Goal: Task Accomplishment & Management: Complete application form

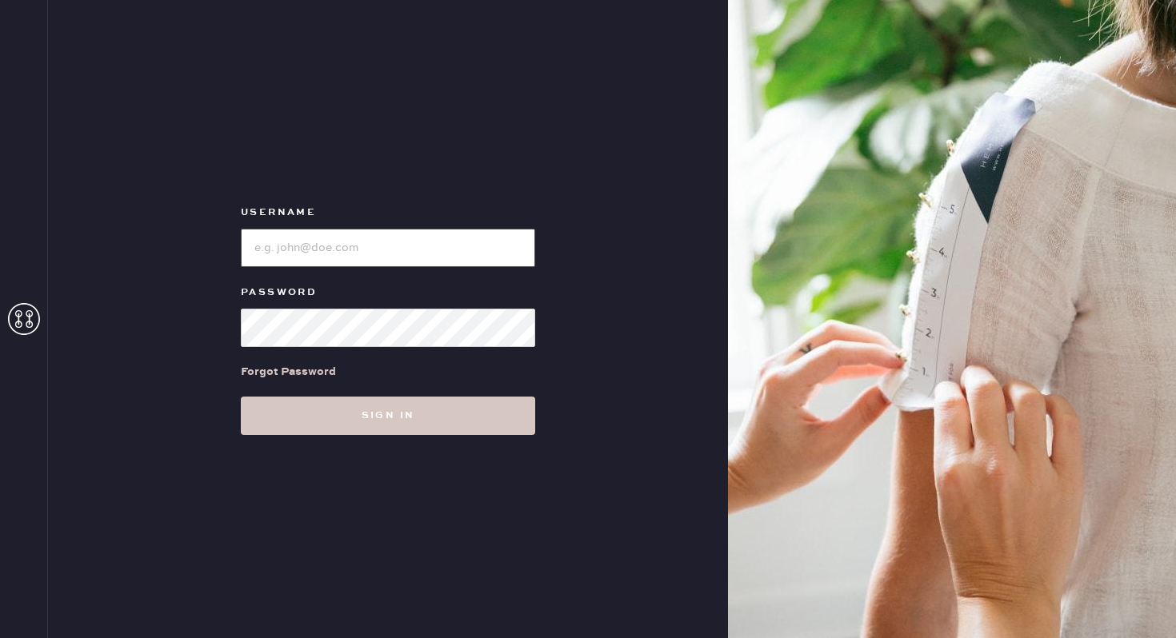
click at [299, 253] on input "loginName" at bounding box center [388, 248] width 294 height 38
type input "reformationwilliamsburg"
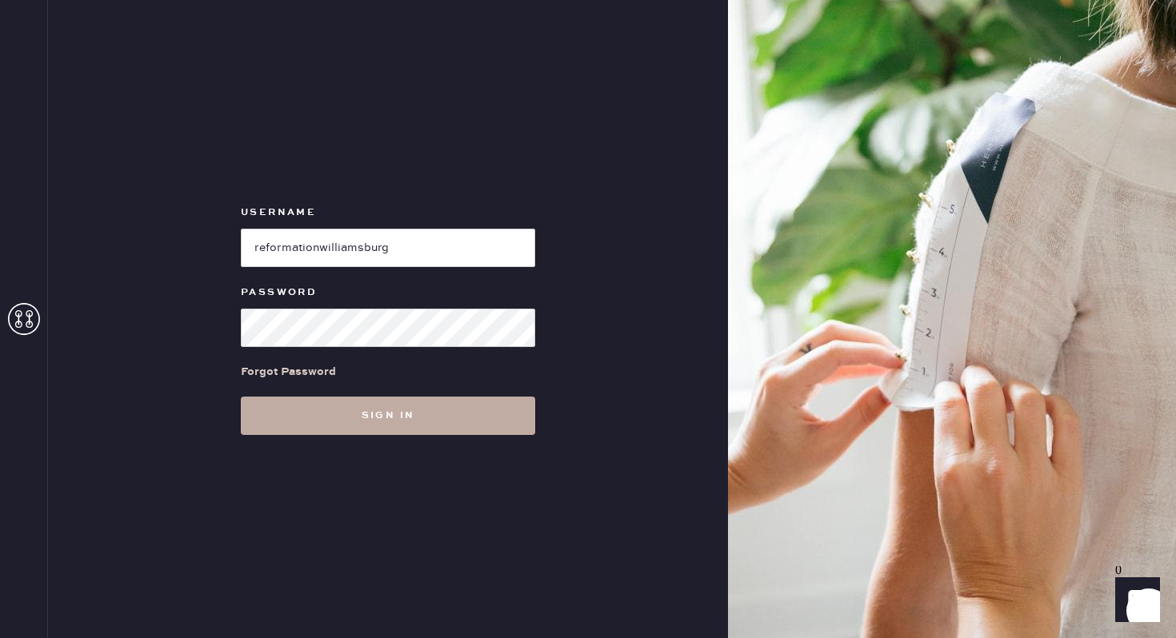
click at [425, 423] on button "Sign in" at bounding box center [388, 416] width 294 height 38
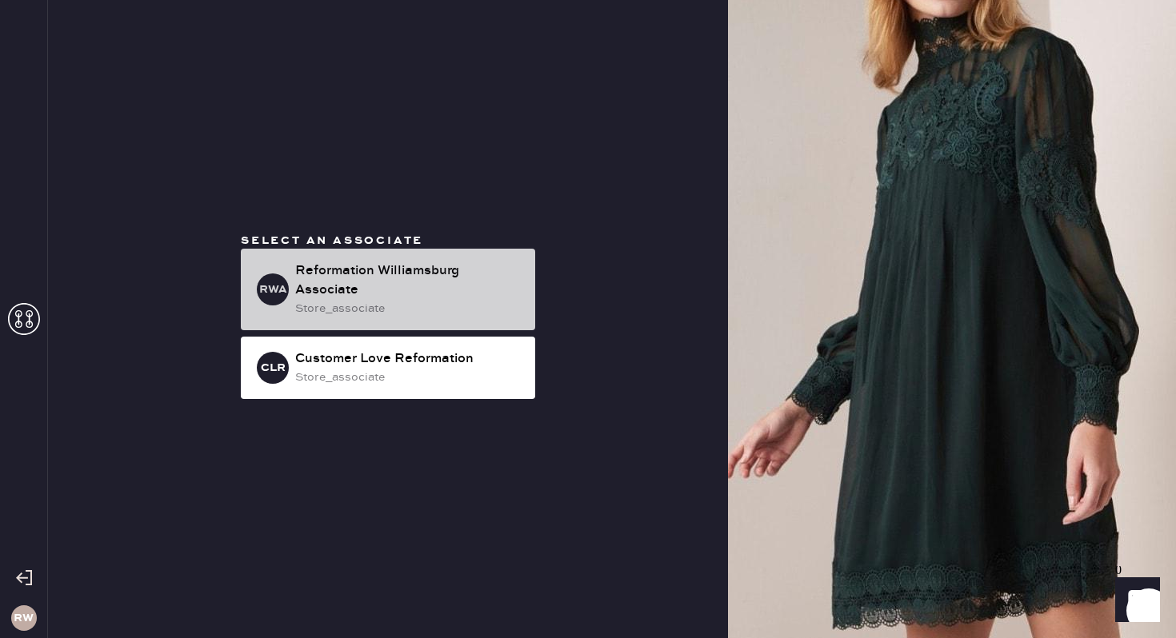
click at [355, 273] on div "Reformation Williamsburg Associate" at bounding box center [408, 281] width 227 height 38
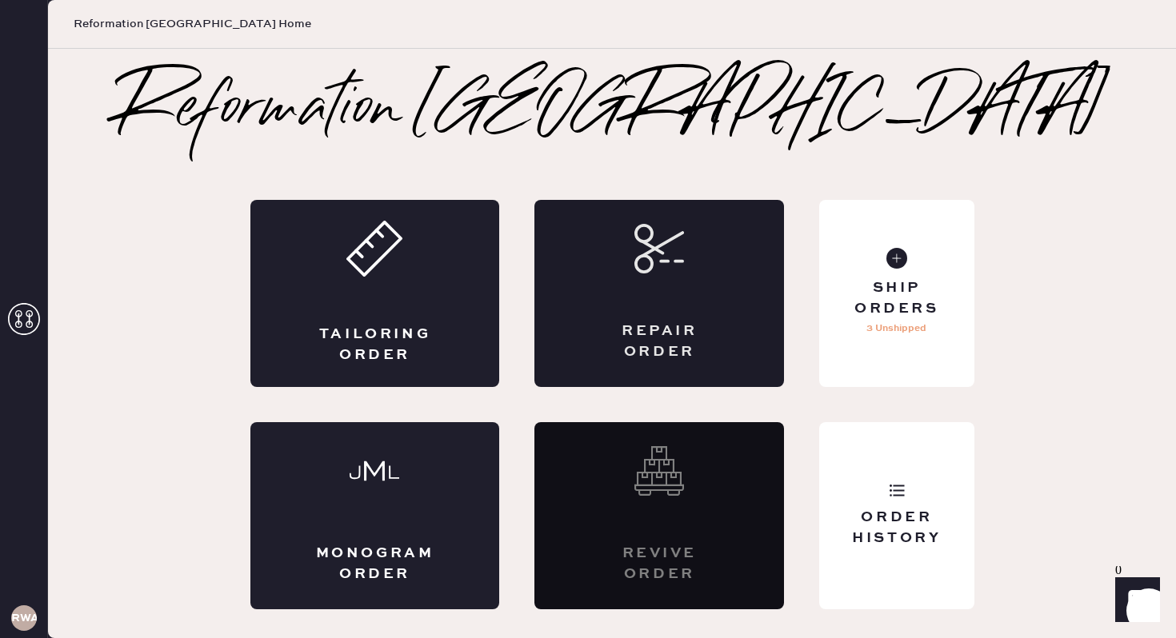
click at [688, 310] on div "Repair Order" at bounding box center [659, 293] width 250 height 187
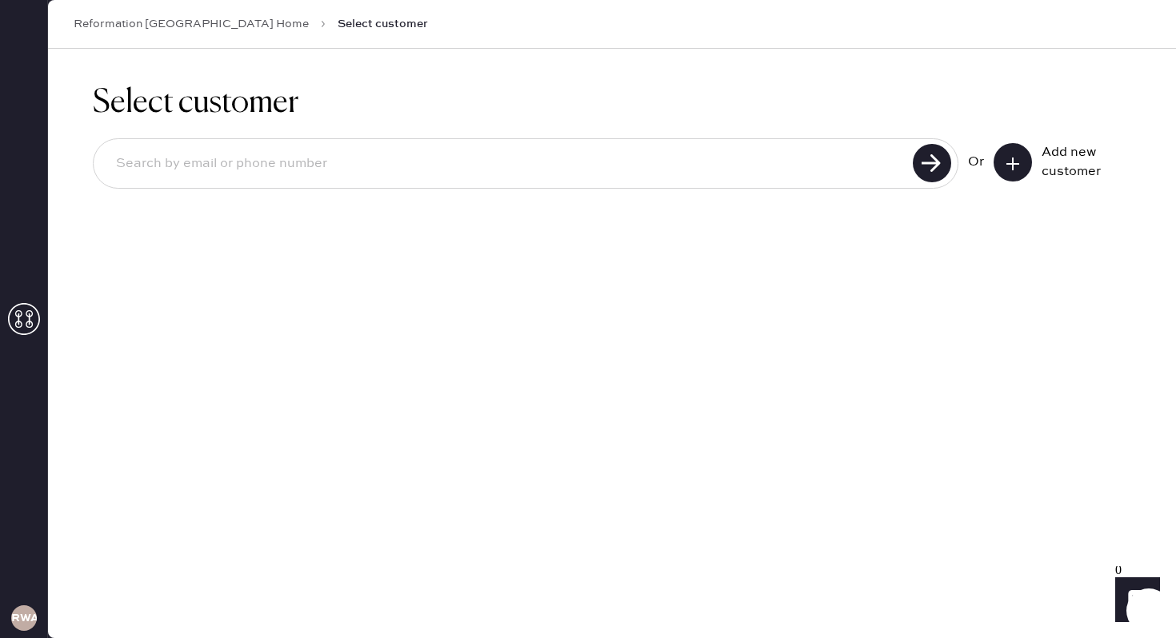
click at [489, 166] on input at bounding box center [505, 164] width 805 height 37
click at [664, 148] on input at bounding box center [505, 164] width 805 height 37
click at [659, 160] on input at bounding box center [505, 164] width 805 height 37
type input "[EMAIL_ADDRESS][DOMAIN_NAME]"
click at [1017, 166] on icon at bounding box center [1013, 164] width 16 height 16
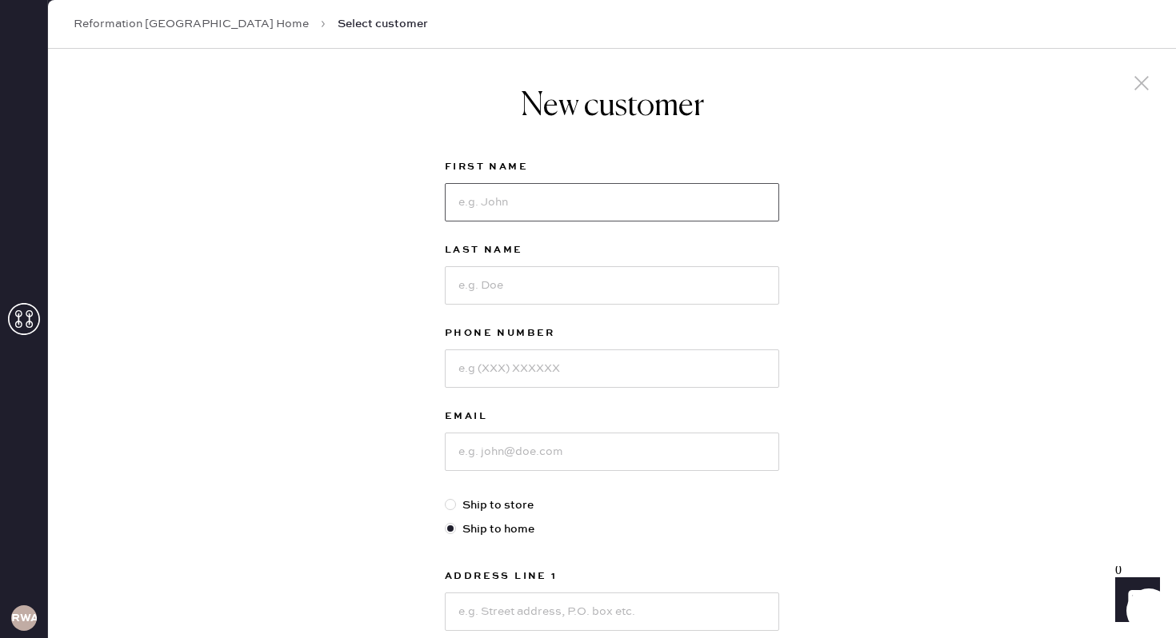
click at [621, 218] on input at bounding box center [612, 202] width 334 height 38
click at [589, 215] on input at bounding box center [612, 202] width 334 height 38
type input "[PERSON_NAME]"
drag, startPoint x: 546, startPoint y: 290, endPoint x: 456, endPoint y: 291, distance: 90.4
click at [456, 291] on input "[PERSON_NAME]" at bounding box center [612, 285] width 334 height 38
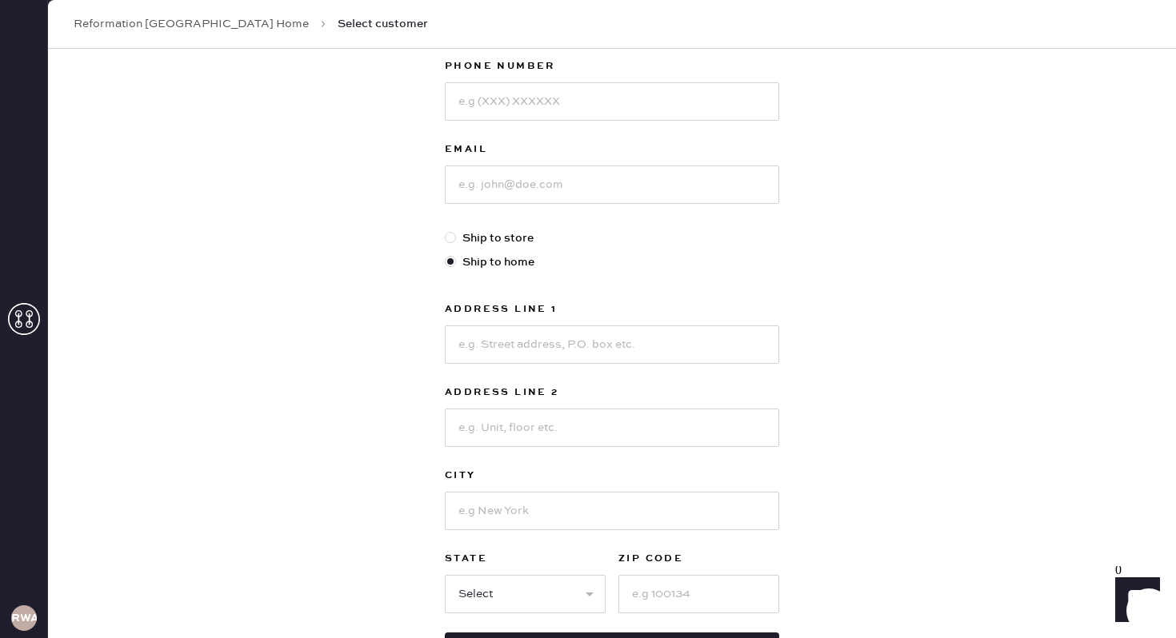
scroll to position [239, 0]
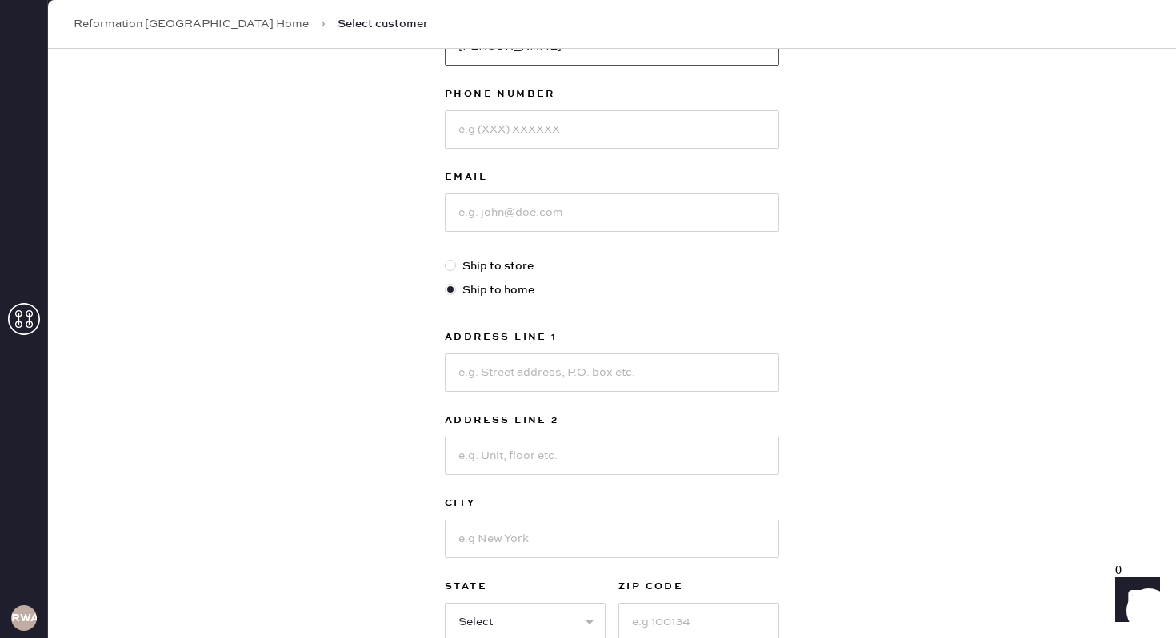
type input "[PERSON_NAME]"
click at [489, 142] on input at bounding box center [612, 129] width 334 height 38
type input "5167242617"
click at [498, 207] on input at bounding box center [612, 213] width 334 height 38
click at [491, 211] on input at bounding box center [612, 213] width 334 height 38
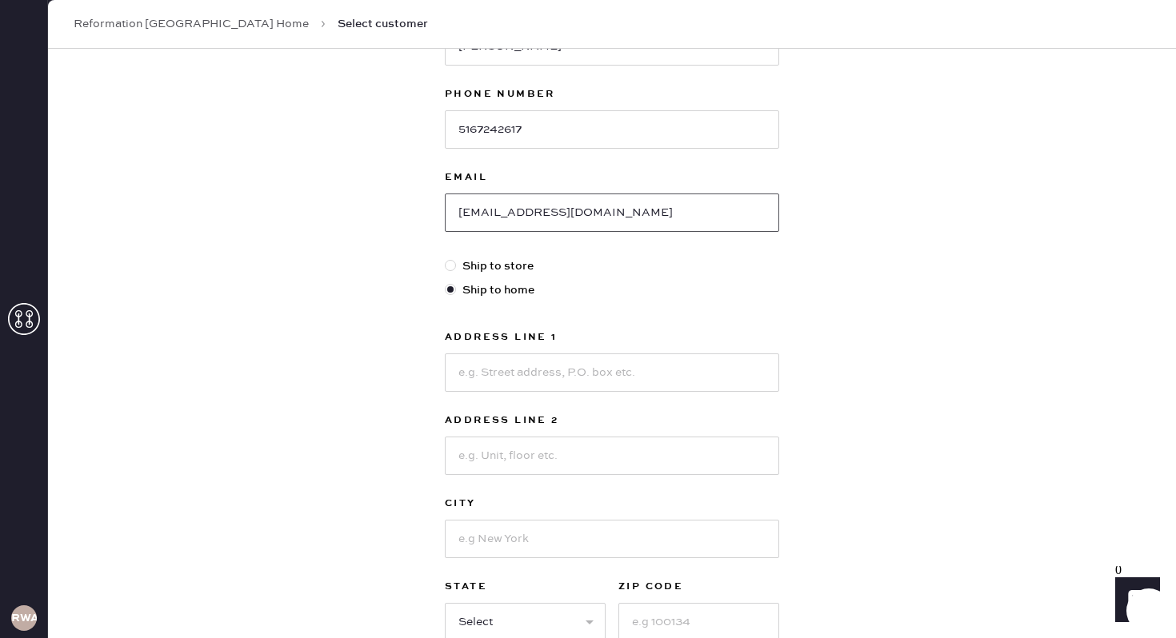
type input "[EMAIL_ADDRESS][DOMAIN_NAME]"
click at [451, 265] on div at bounding box center [450, 265] width 11 height 11
click at [445, 258] on input "Ship to store" at bounding box center [445, 258] width 1 height 1
radio input "true"
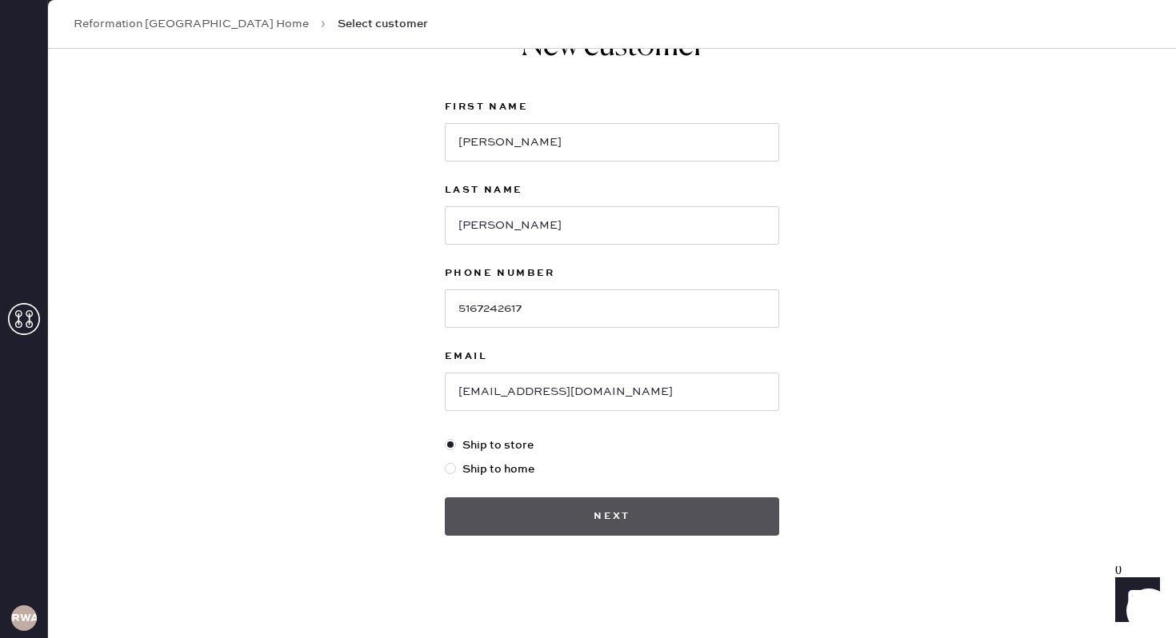
click at [560, 526] on button "Next" at bounding box center [612, 516] width 334 height 38
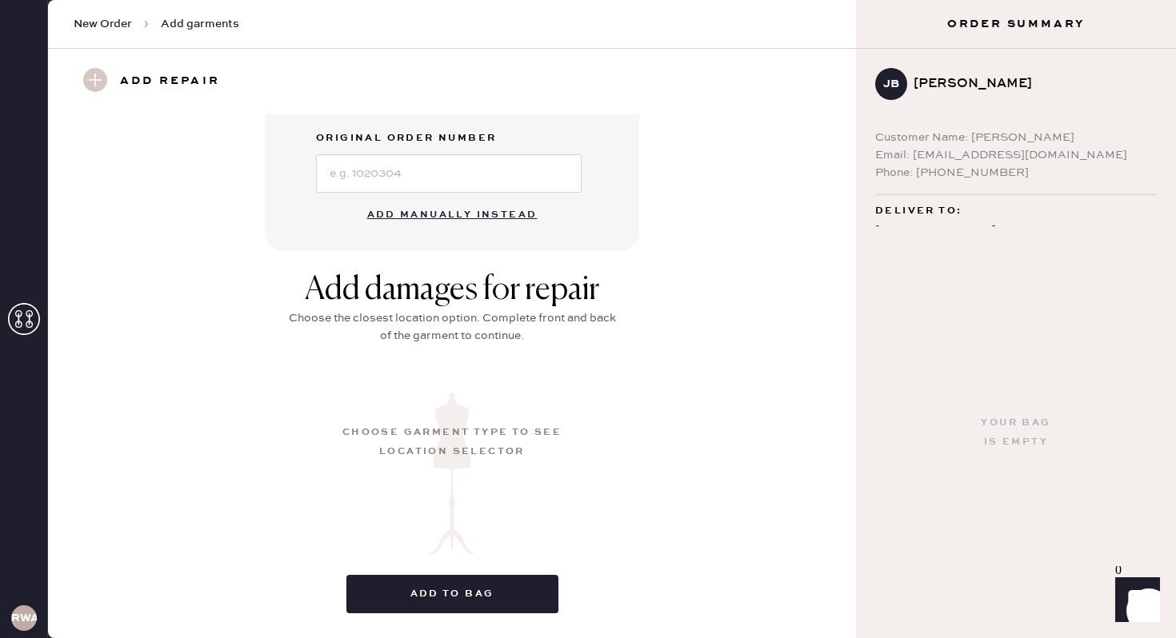
click at [433, 215] on button "Add manually instead" at bounding box center [453, 215] width 190 height 32
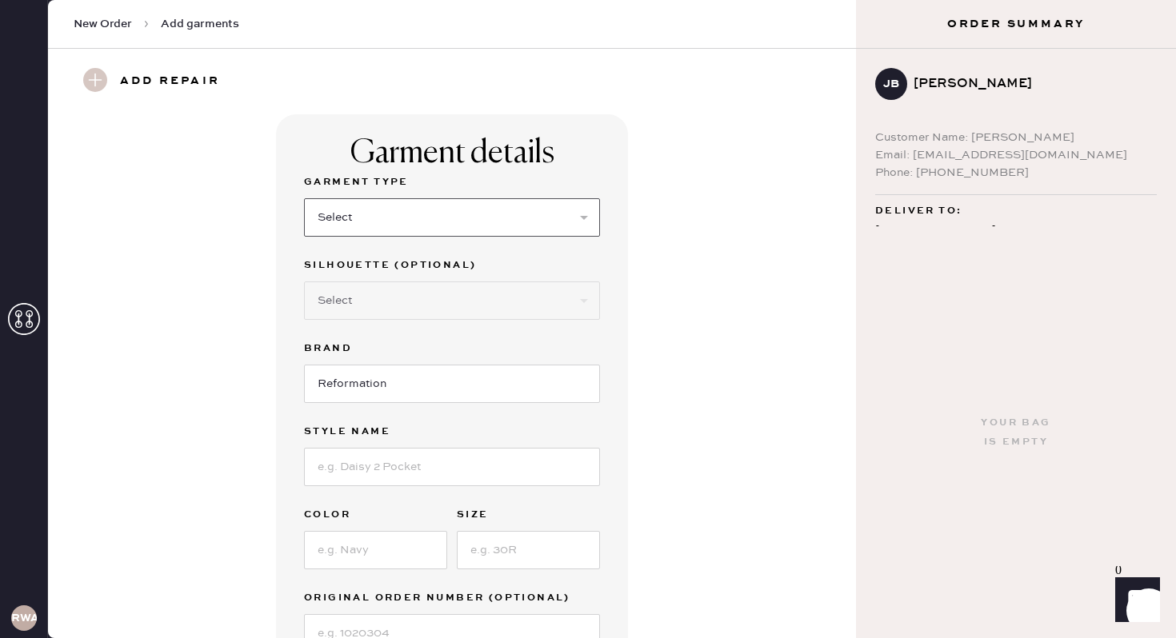
click at [478, 223] on select "Select Basic Skirt Jeans Leggings Pants Shorts Basic Sleeved Dress Basic Sleeve…" at bounding box center [452, 217] width 296 height 38
select select "7"
click at [354, 300] on select "Select Maxi Dress Midi Dress Mini Dress Other" at bounding box center [452, 301] width 296 height 38
select select "32"
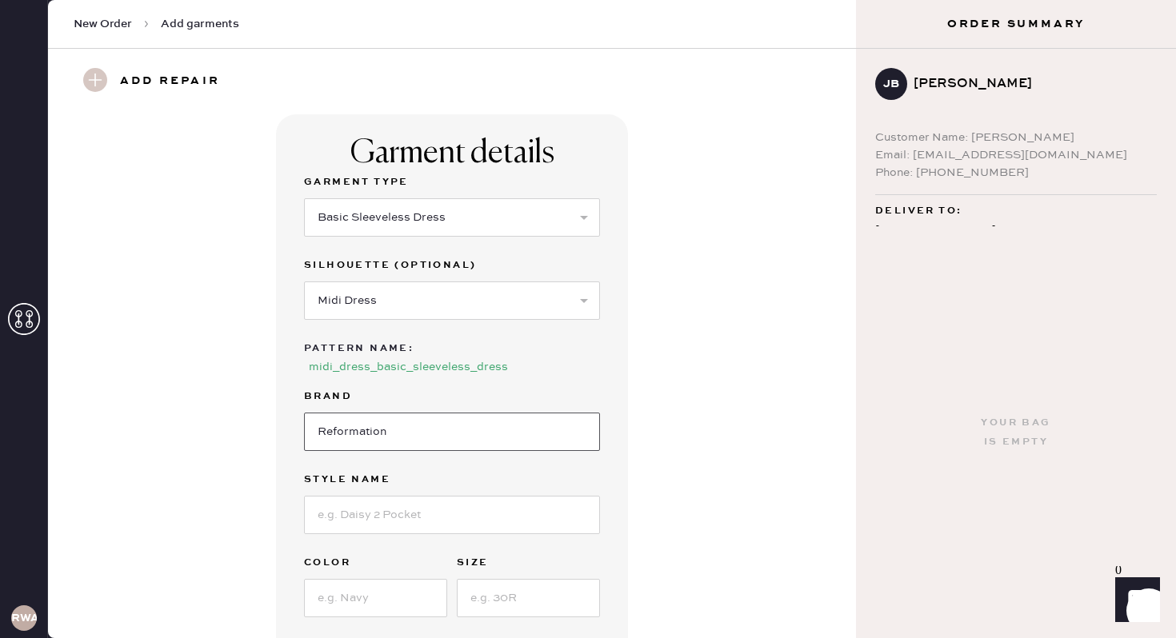
click at [380, 444] on input "Reformation" at bounding box center [452, 432] width 296 height 38
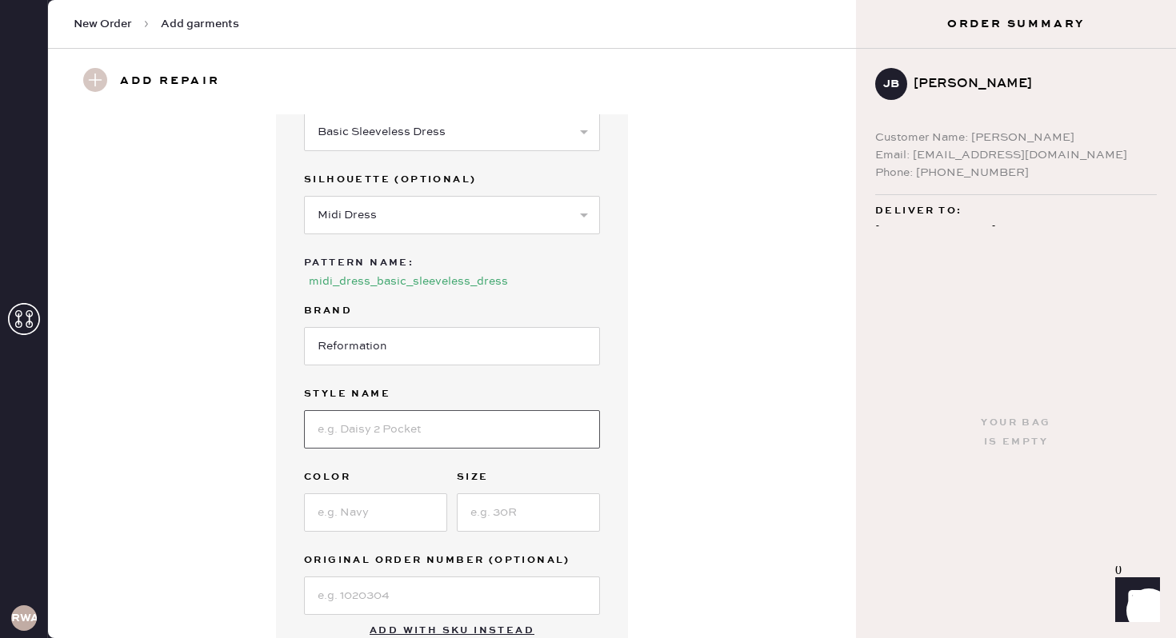
click at [365, 429] on input at bounding box center [452, 429] width 296 height 38
click at [299, 418] on div "Garment details Garment Type Select Basic Skirt Jeans Leggings Pants Shorts Bas…" at bounding box center [452, 348] width 352 height 638
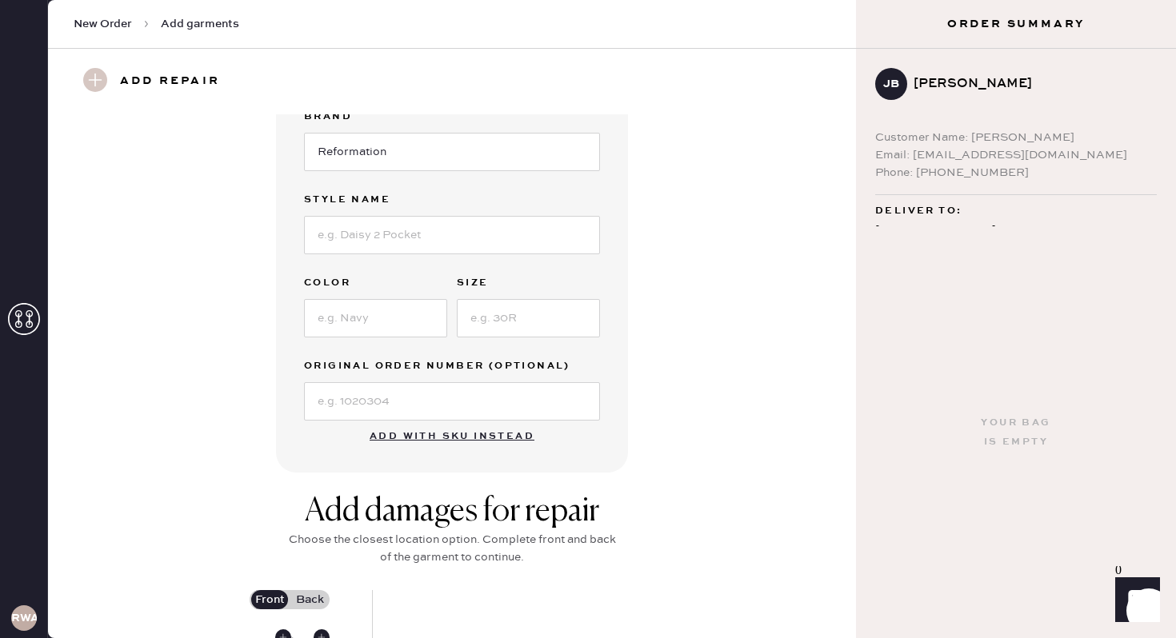
scroll to position [281, 0]
click at [373, 318] on input at bounding box center [375, 317] width 143 height 38
type input "Black"
click at [478, 314] on input at bounding box center [528, 317] width 143 height 38
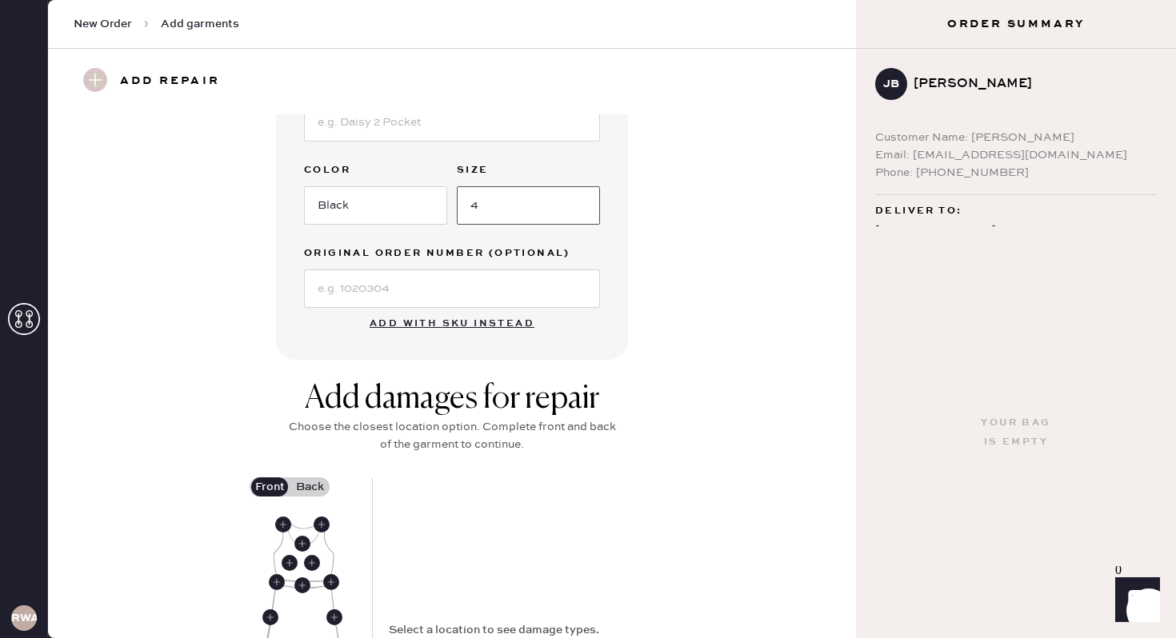
scroll to position [649, 0]
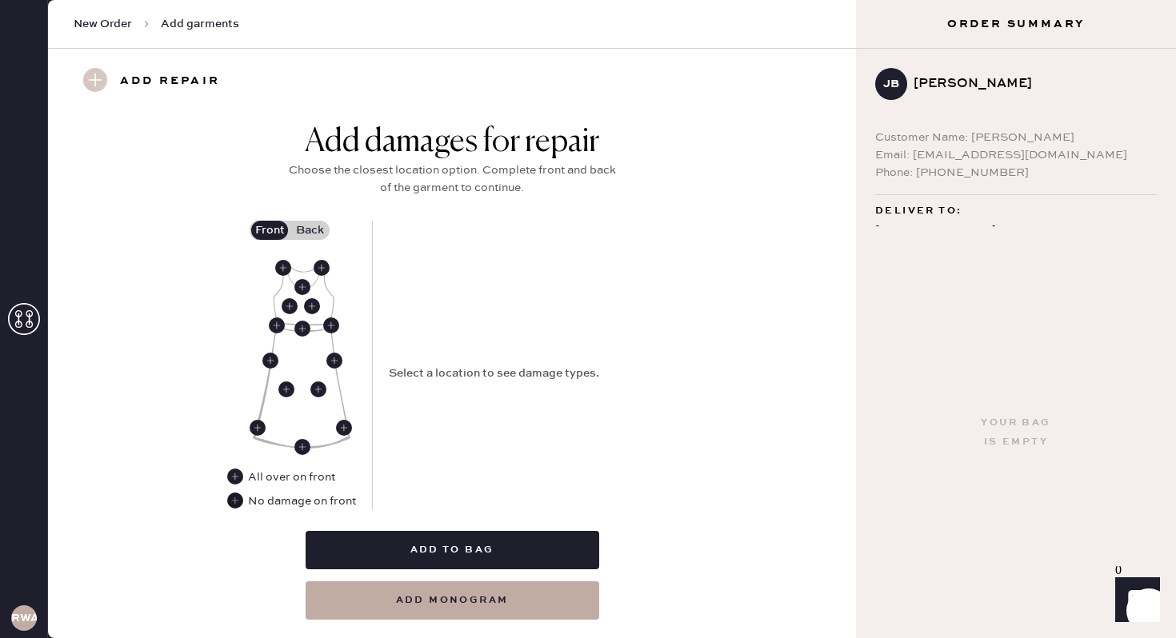
type input "4"
click at [242, 504] on use at bounding box center [235, 501] width 16 height 16
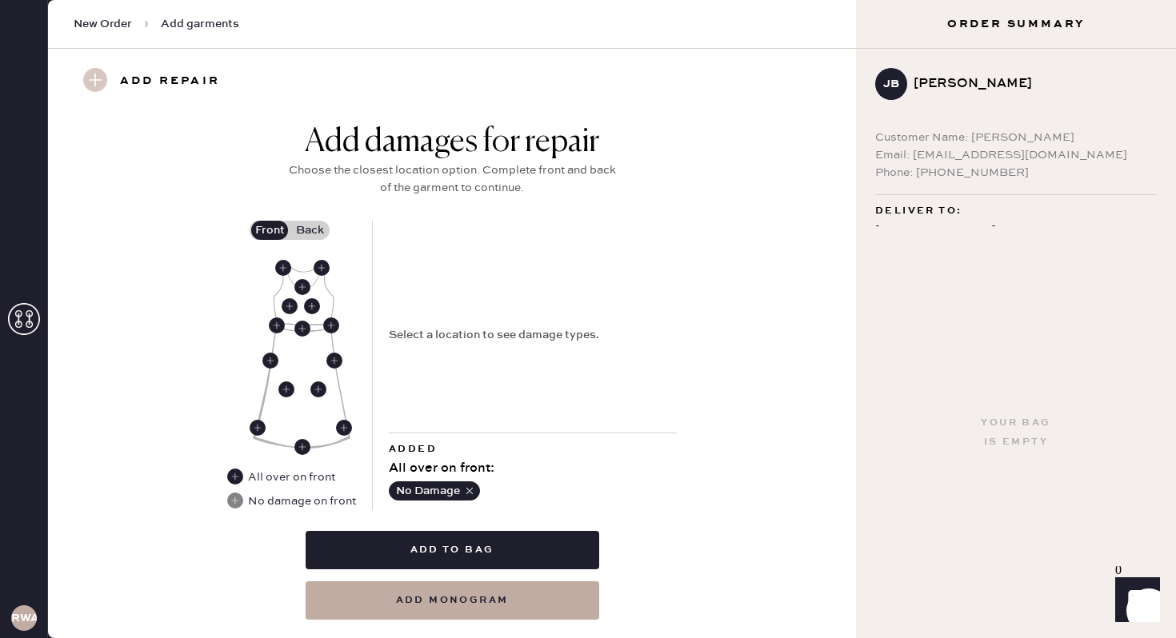
click at [306, 233] on label "Back" at bounding box center [310, 230] width 40 height 19
click at [310, 230] on input "Back" at bounding box center [310, 230] width 0 height 0
click at [281, 270] on use at bounding box center [283, 268] width 16 height 16
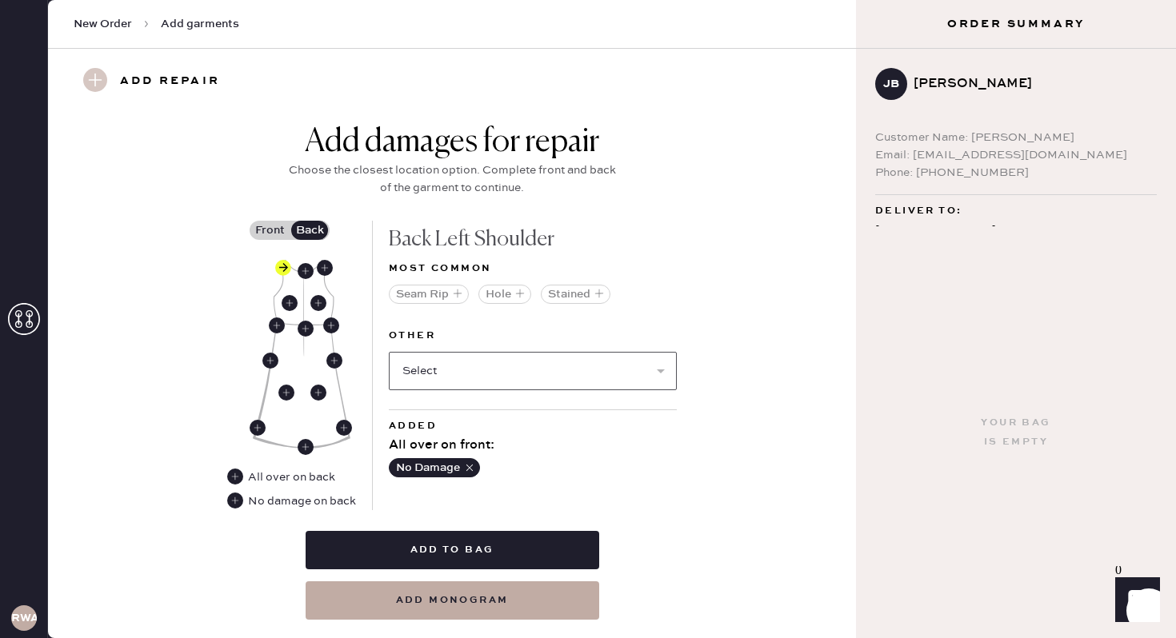
click at [461, 373] on select "Select Broken / Ripped Hem Broken Beads Broken Belt Loop Broken Button Broken C…" at bounding box center [533, 371] width 288 height 38
select select "1612"
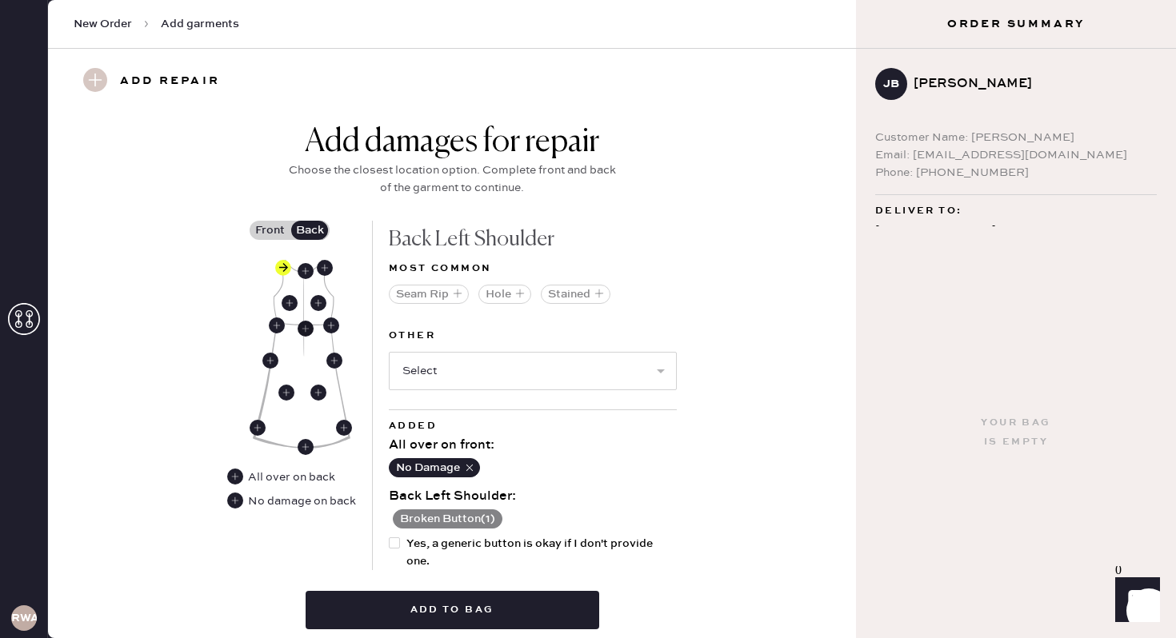
click at [304, 330] on use at bounding box center [306, 329] width 16 height 16
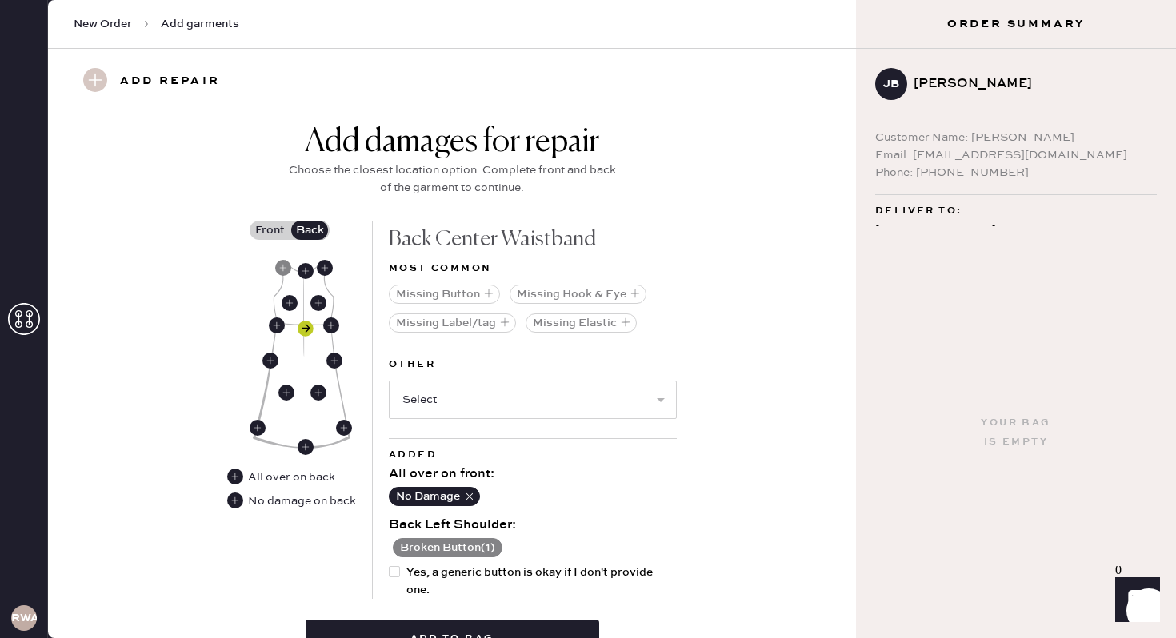
click at [306, 323] on use at bounding box center [306, 329] width 16 height 16
click at [305, 442] on use at bounding box center [306, 447] width 16 height 16
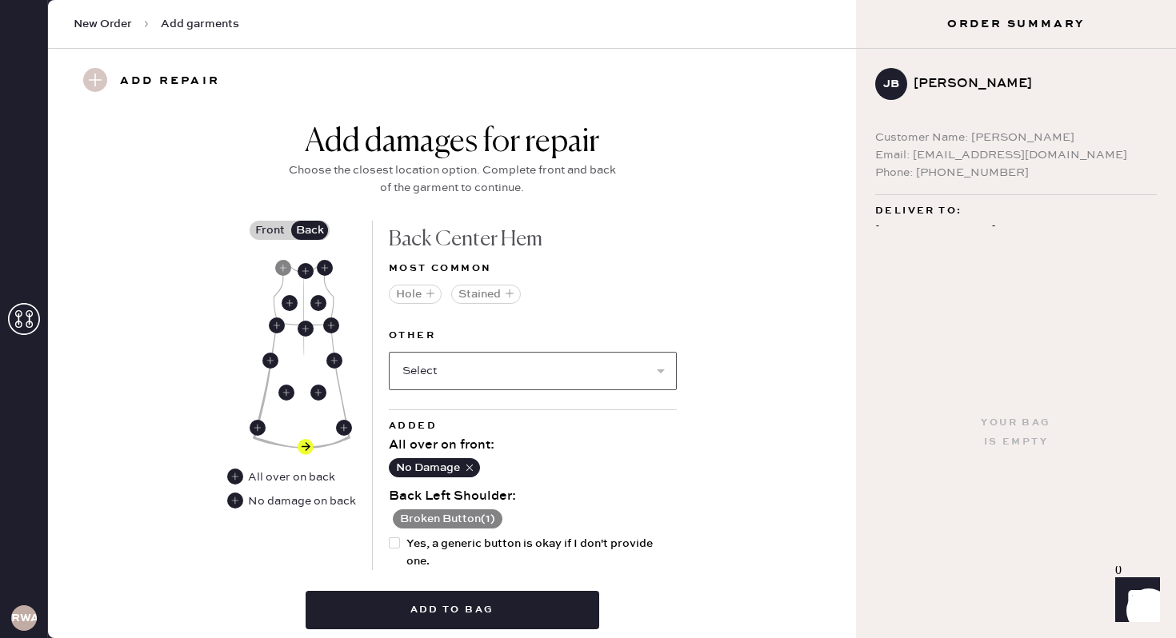
click at [465, 378] on select "Select Broken / Ripped Hem Broken Beads Broken Belt Loop Broken Button Broken C…" at bounding box center [533, 371] width 288 height 38
select select "2027"
select select
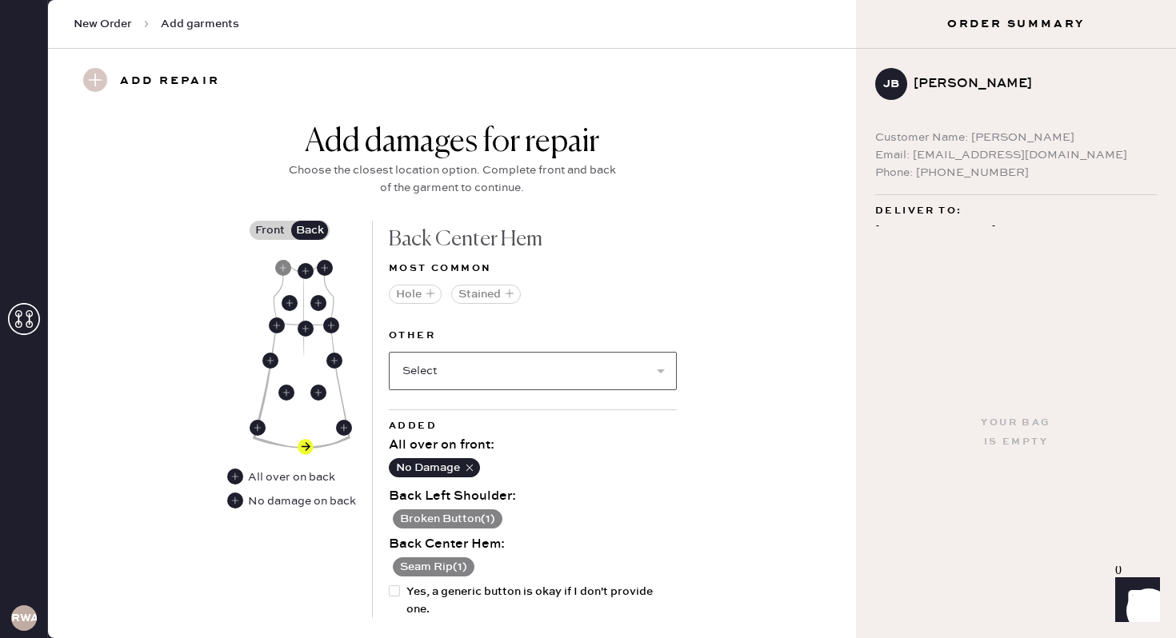
scroll to position [797, 0]
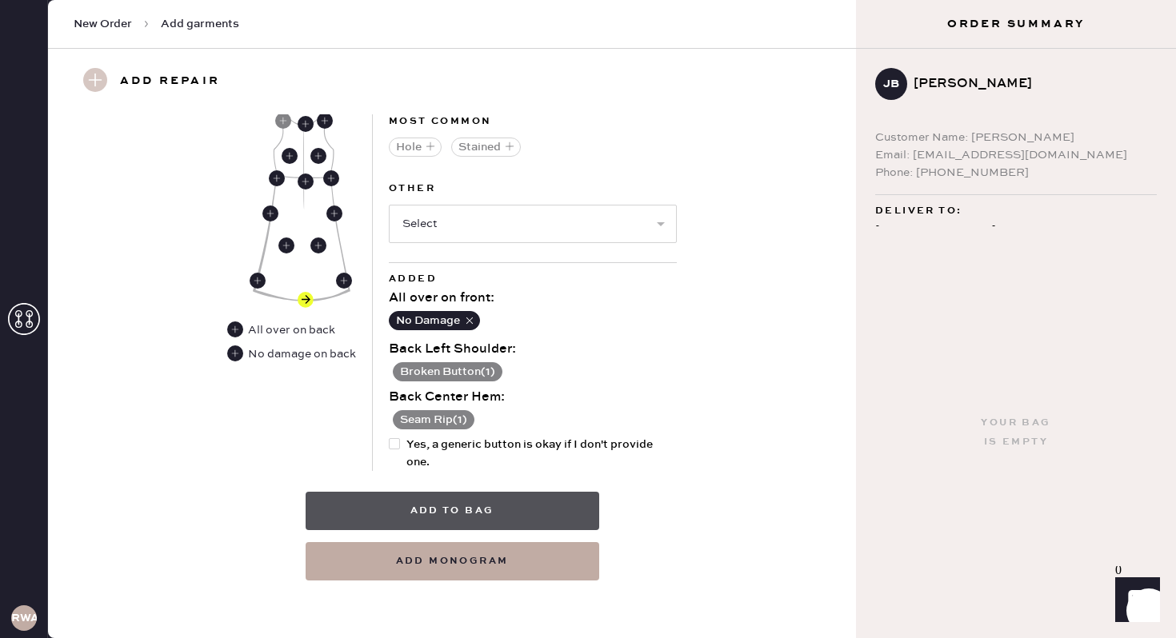
click at [519, 521] on button "Add to bag" at bounding box center [453, 511] width 294 height 38
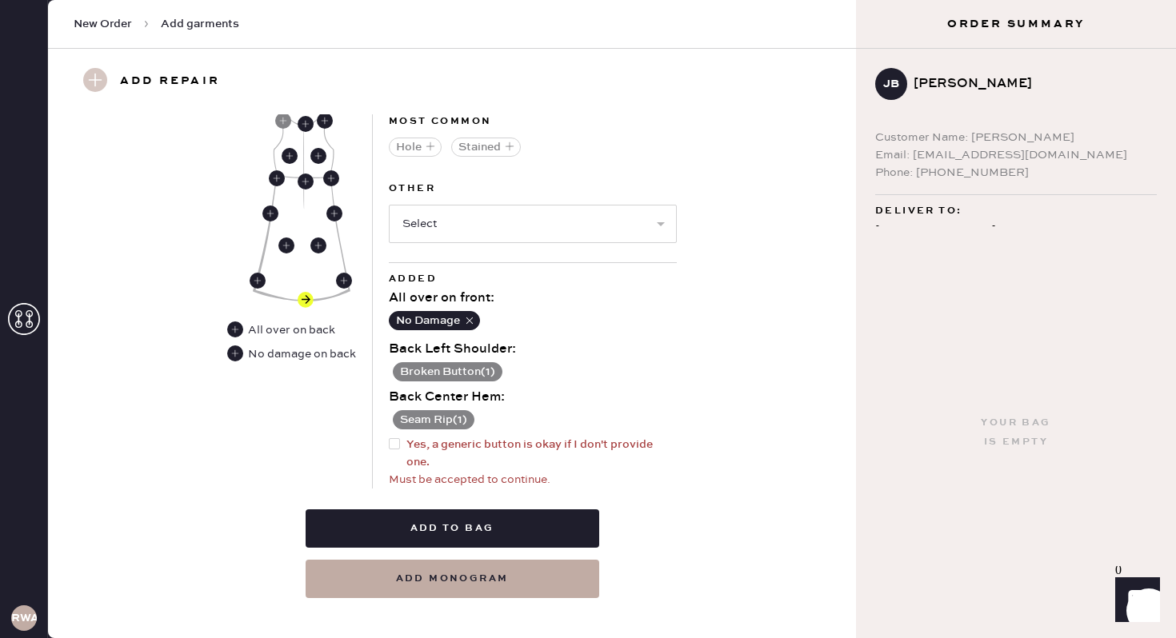
click at [393, 449] on div at bounding box center [398, 453] width 18 height 35
click at [389, 437] on input "Yes, a generic button is okay if I don't provide one." at bounding box center [389, 436] width 1 height 1
checkbox input "true"
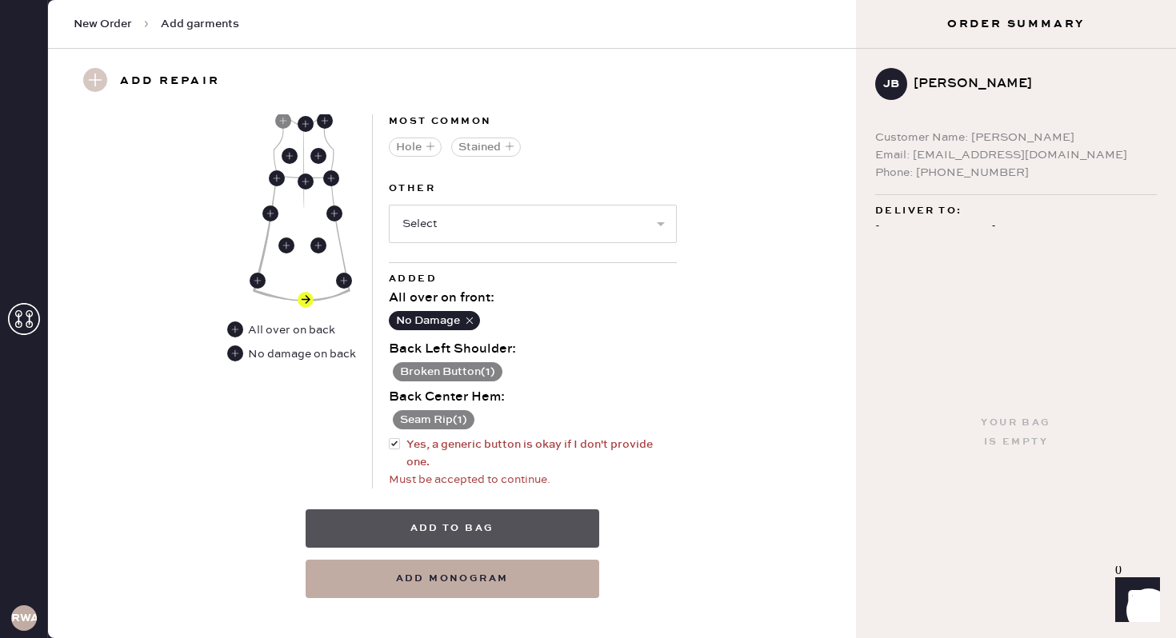
click at [405, 521] on button "Add to bag" at bounding box center [453, 528] width 294 height 38
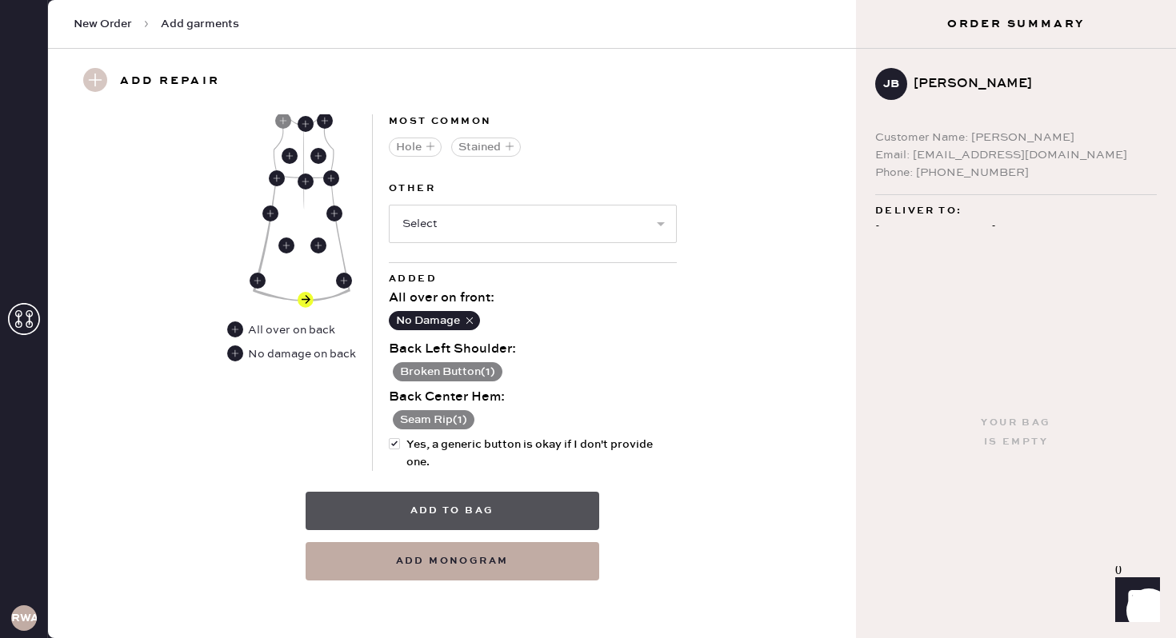
click at [529, 513] on button "Add to bag" at bounding box center [453, 511] width 294 height 38
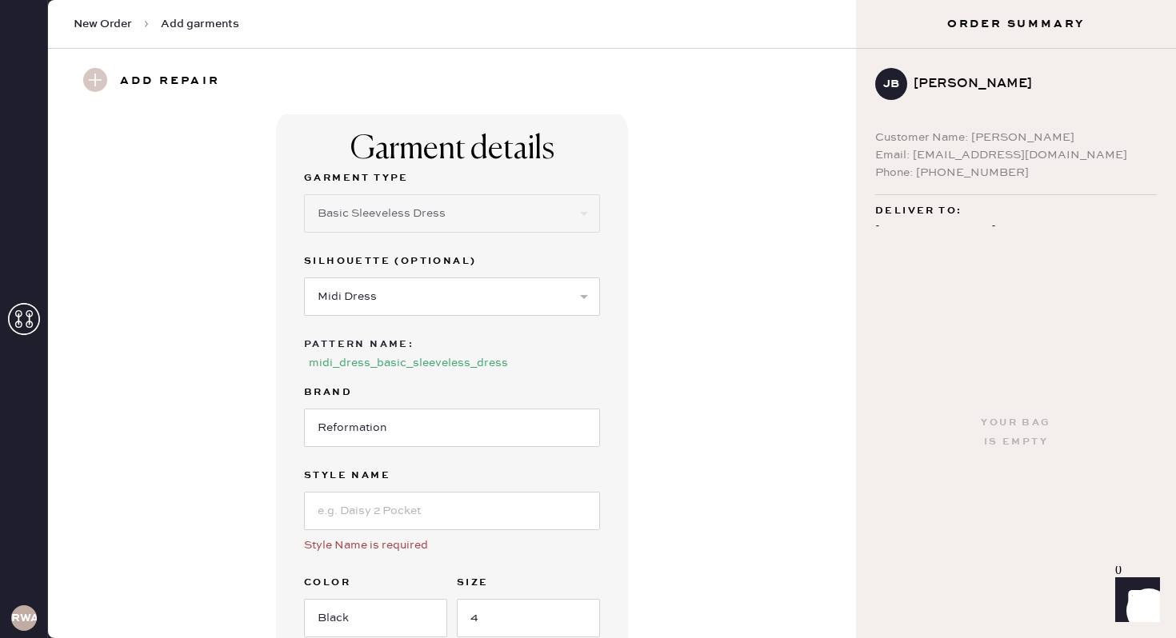
scroll to position [0, 0]
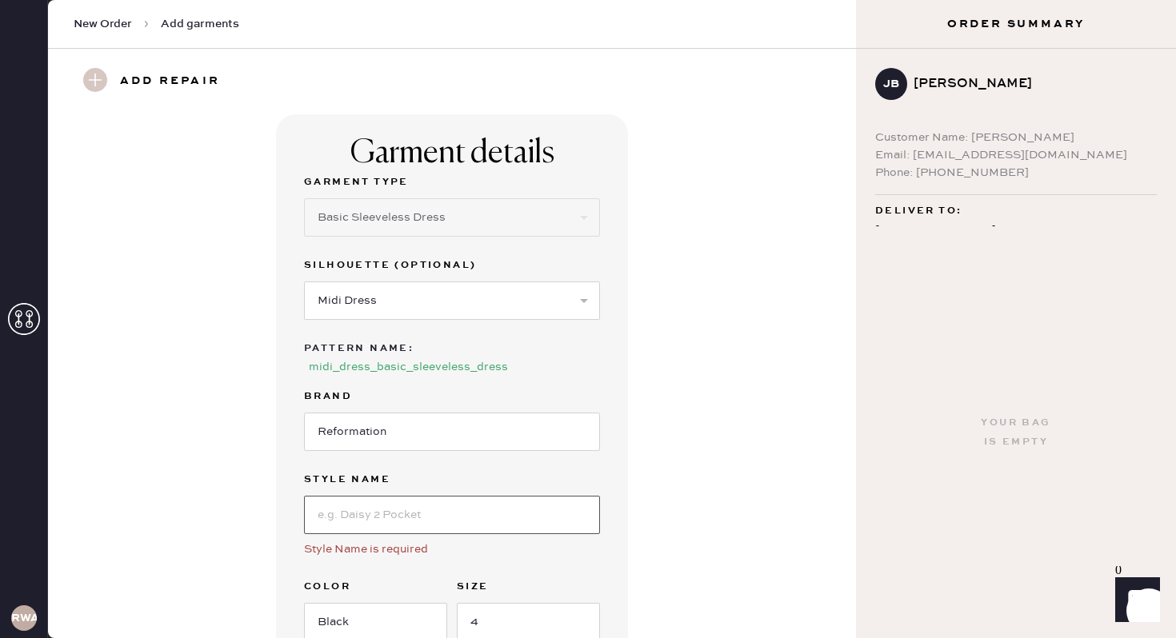
click at [440, 517] on input at bounding box center [452, 515] width 296 height 38
click at [338, 506] on input at bounding box center [452, 515] width 296 height 38
click at [280, 503] on div "Garment details Garment Type Select Basic Skirt Jeans Leggings Pants Shorts Bas…" at bounding box center [452, 445] width 352 height 662
click at [347, 517] on input at bounding box center [452, 515] width 296 height 38
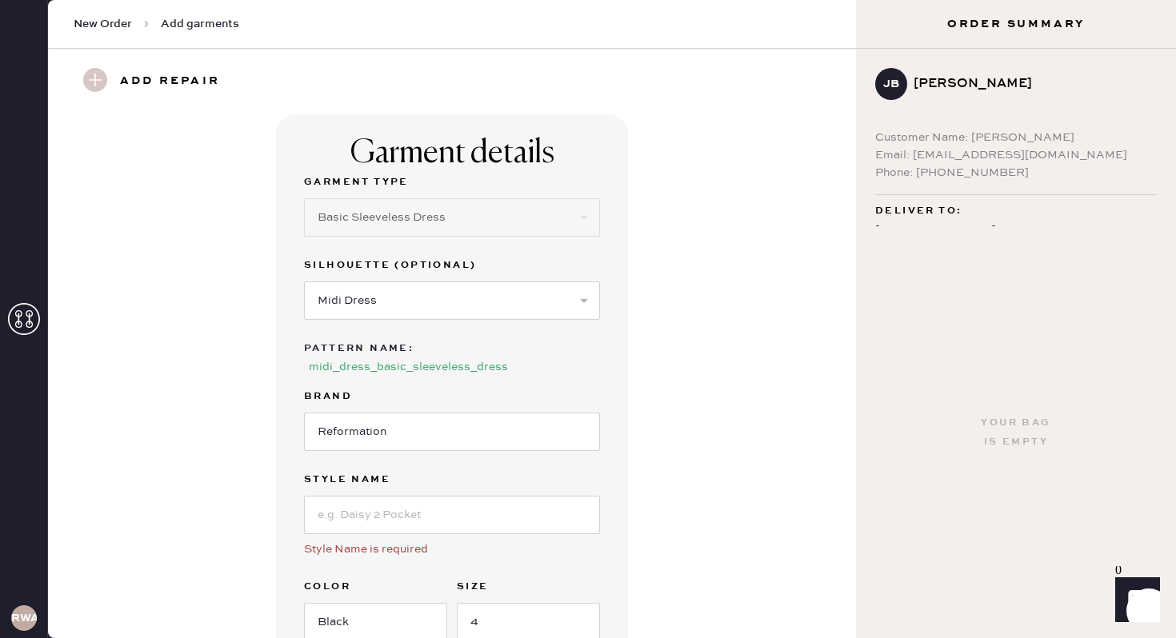
click at [234, 358] on div "Garment details Garment Type Select Basic Skirt Jeans Leggings Pants Shorts Bas…" at bounding box center [452, 445] width 750 height 662
click at [477, 522] on input at bounding box center [452, 515] width 296 height 38
type input "N/A"
click at [656, 512] on div "Garment details Garment Type Select Basic Skirt Jeans Leggings Pants Shorts Bas…" at bounding box center [452, 445] width 750 height 662
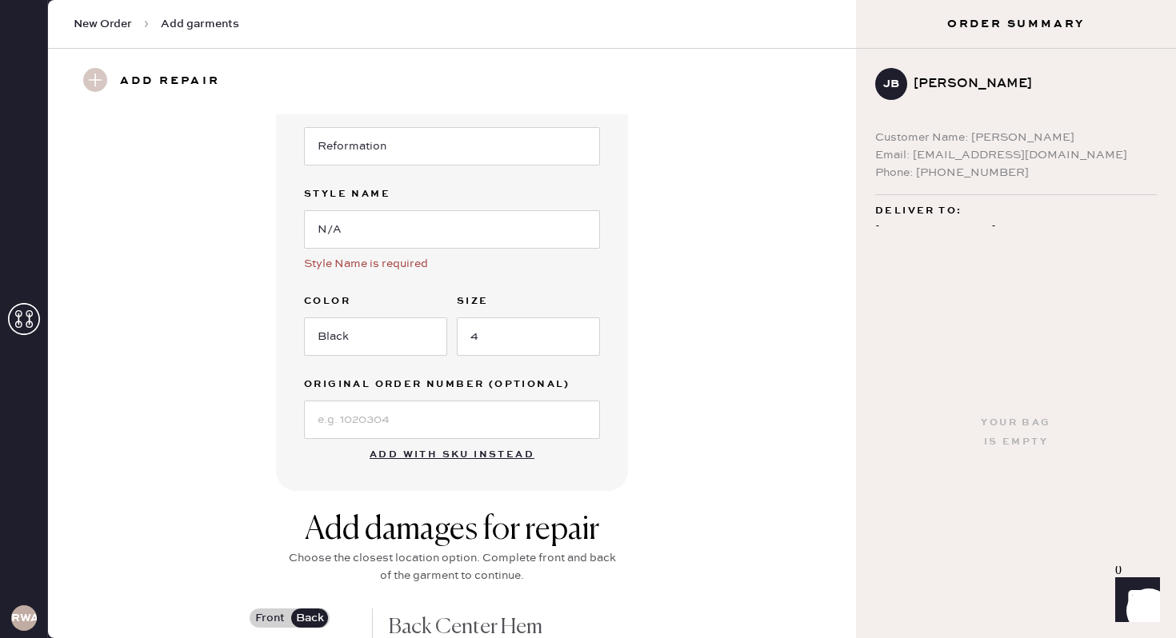
scroll to position [785, 0]
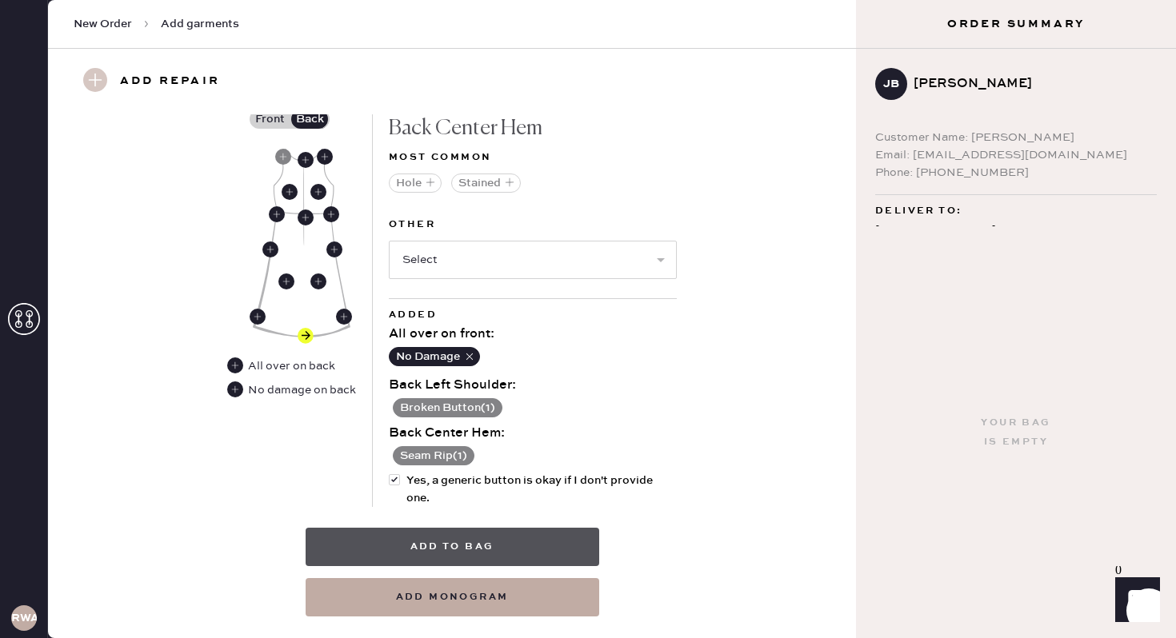
click at [516, 543] on button "Add to bag" at bounding box center [453, 547] width 294 height 38
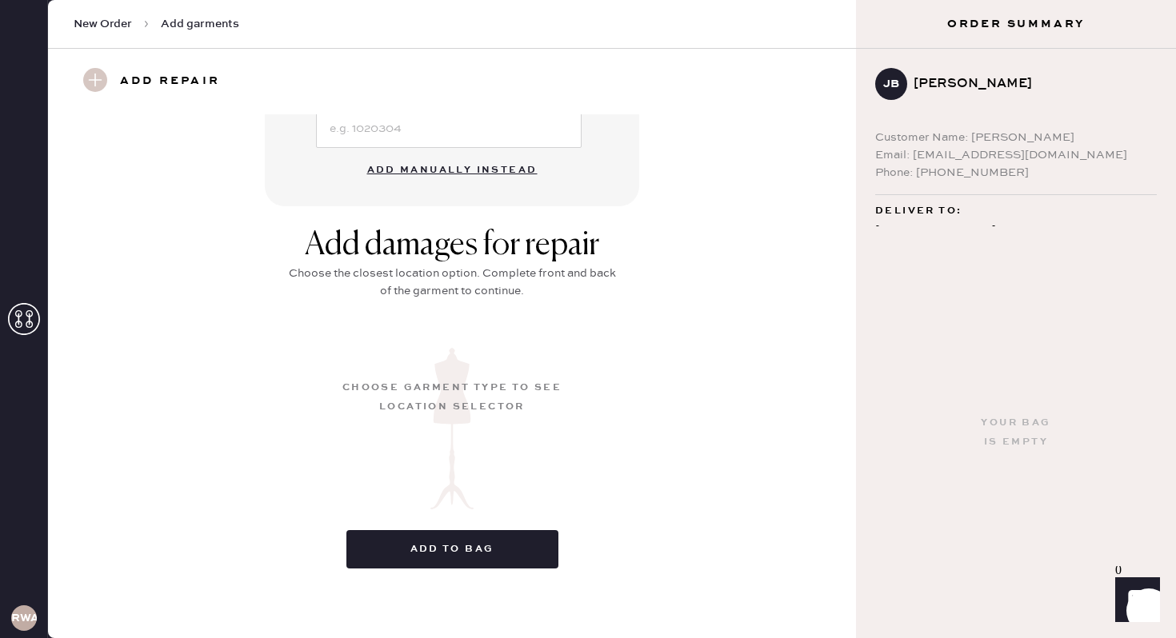
scroll to position [149, 0]
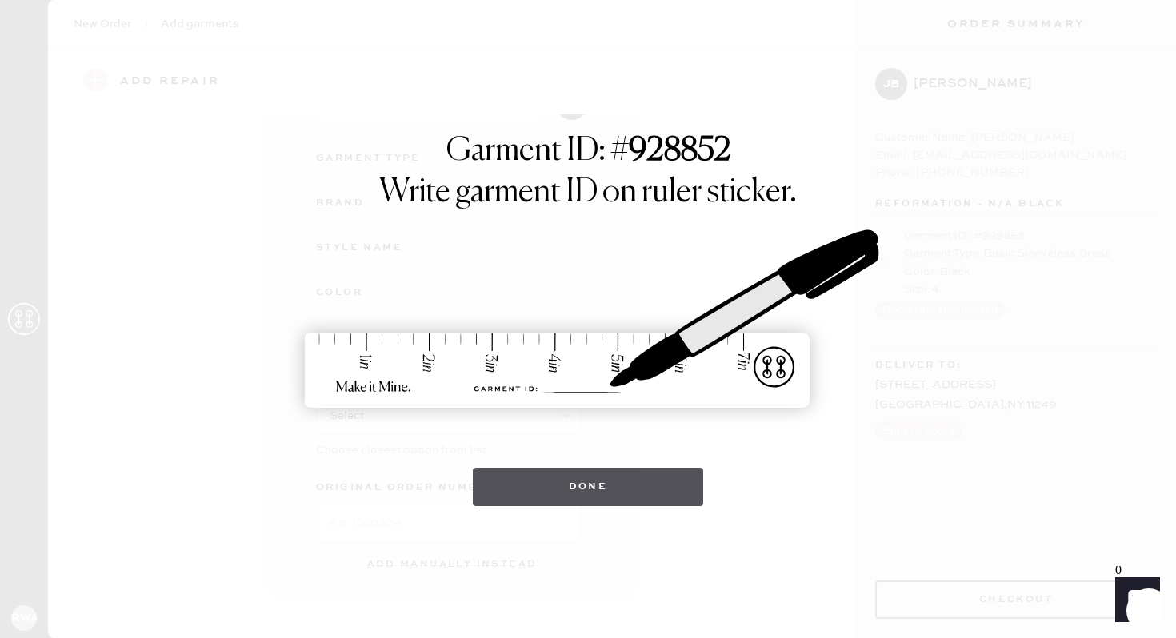
click at [557, 488] on button "Done" at bounding box center [588, 487] width 231 height 38
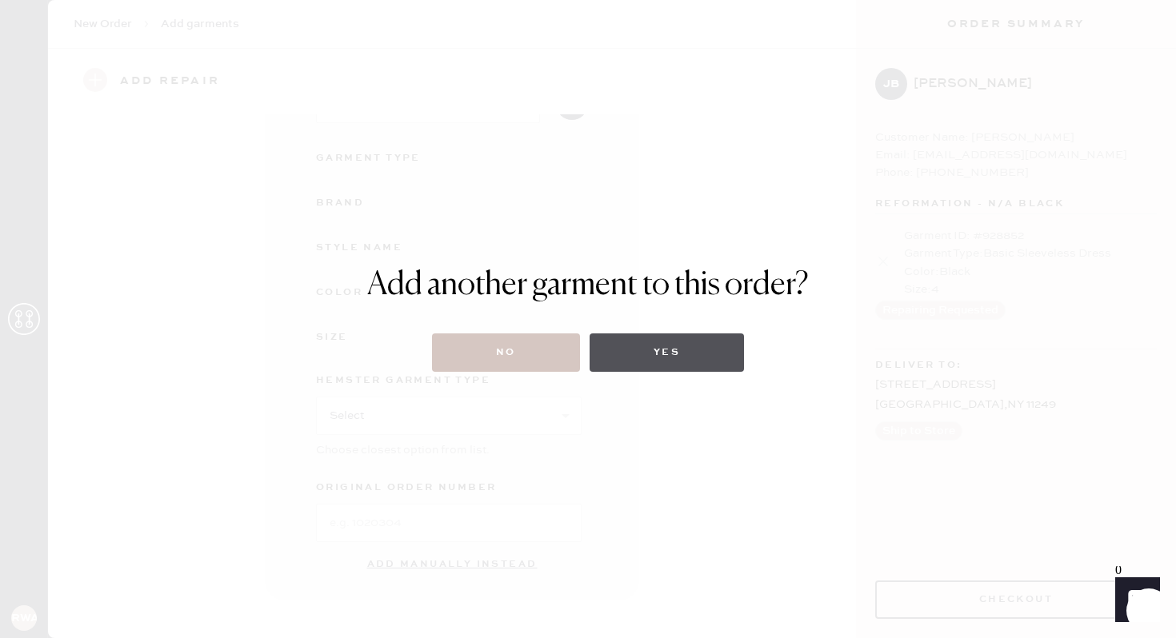
click at [625, 355] on button "Yes" at bounding box center [666, 353] width 154 height 38
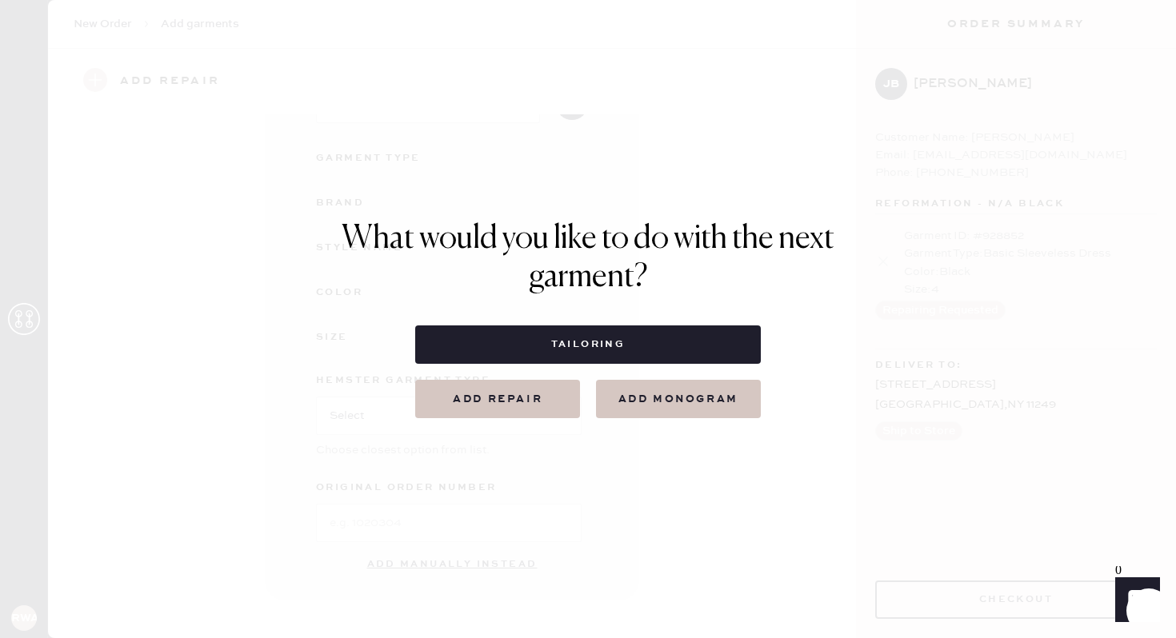
click at [371, 333] on div "What would you like to do with the next garment? Tailoring Add repair add monog…" at bounding box center [588, 319] width 493 height 198
click at [472, 394] on button "Add repair" at bounding box center [497, 399] width 165 height 38
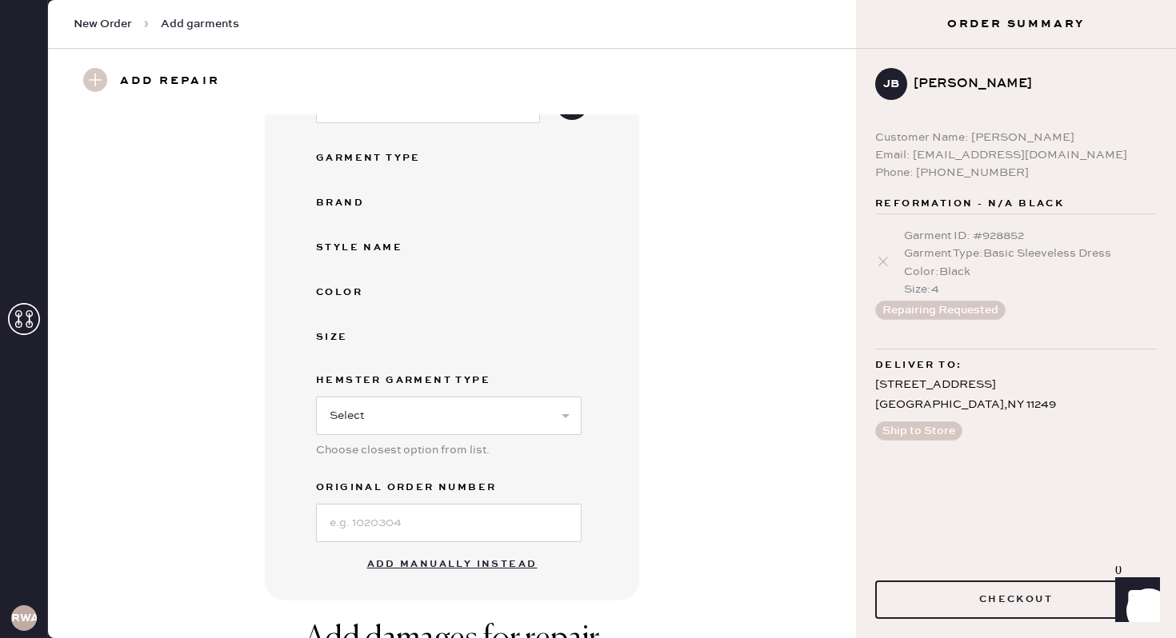
scroll to position [543, 0]
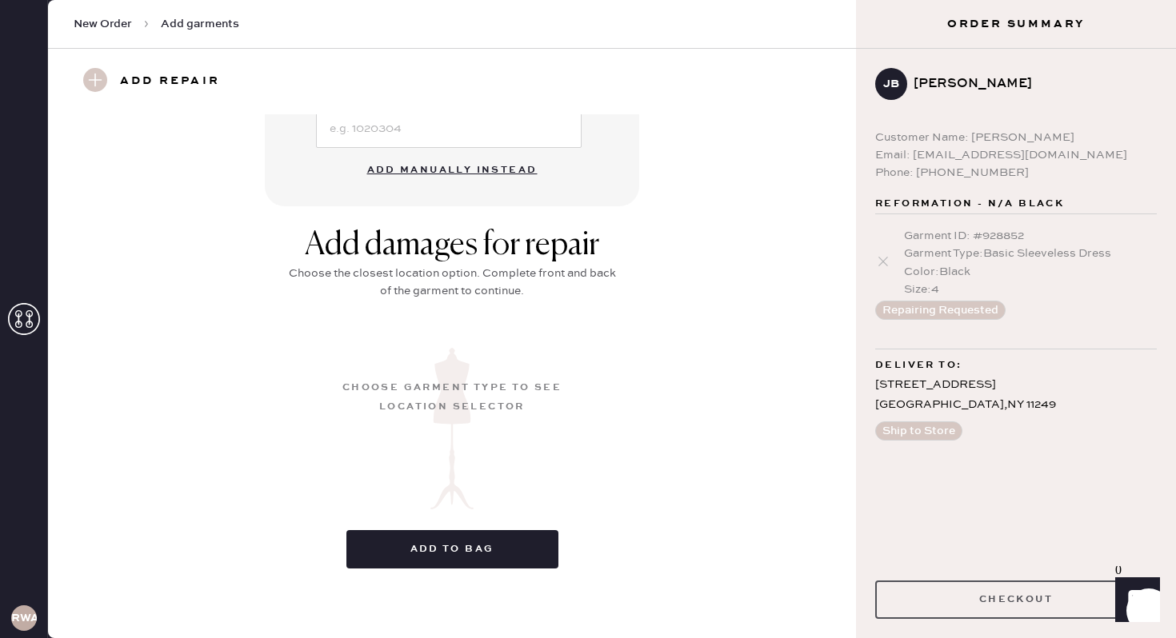
click at [925, 587] on button "Checkout" at bounding box center [1016, 600] width 282 height 38
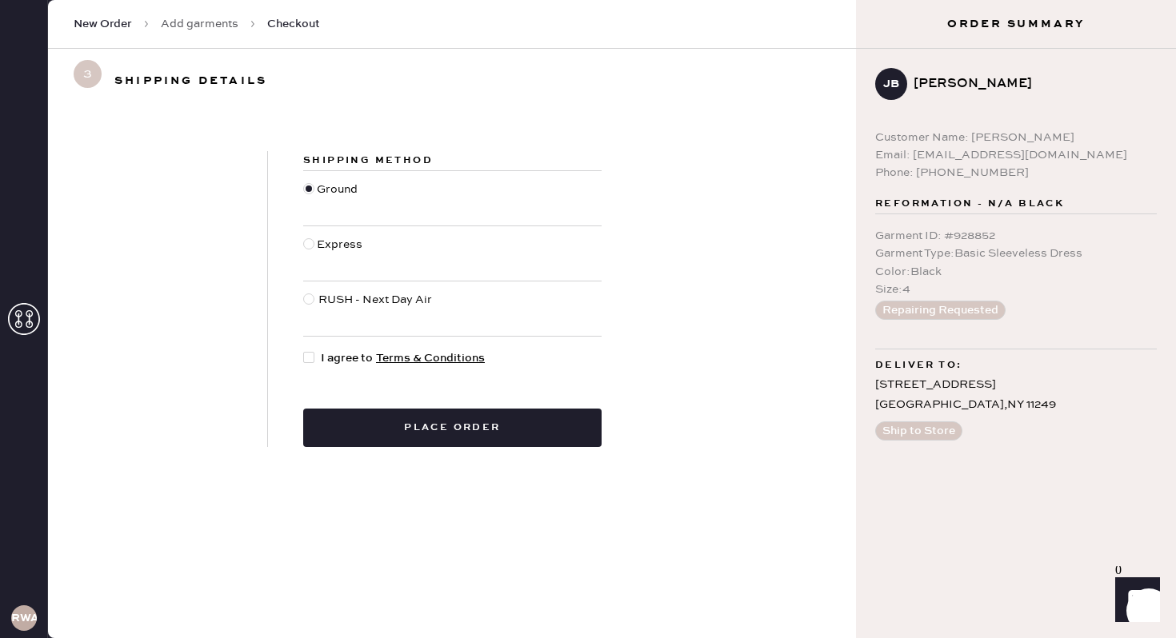
click at [305, 354] on div at bounding box center [308, 357] width 11 height 11
click at [304, 350] on input "I agree to Terms & Conditions" at bounding box center [303, 350] width 1 height 1
checkbox input "true"
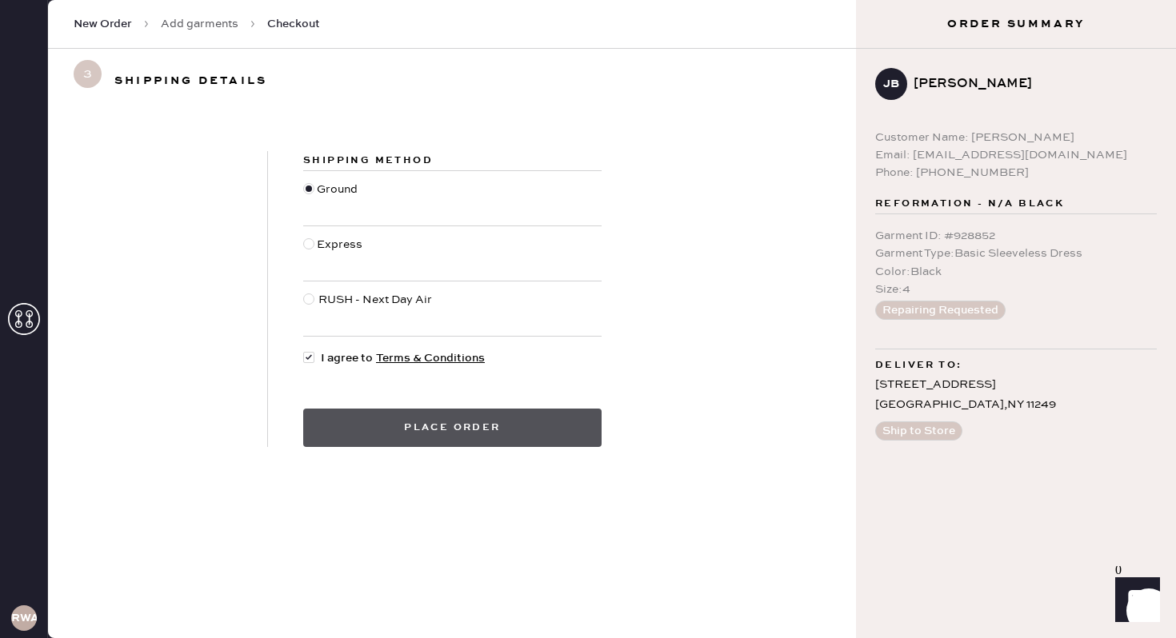
click at [423, 435] on button "Place order" at bounding box center [452, 428] width 298 height 38
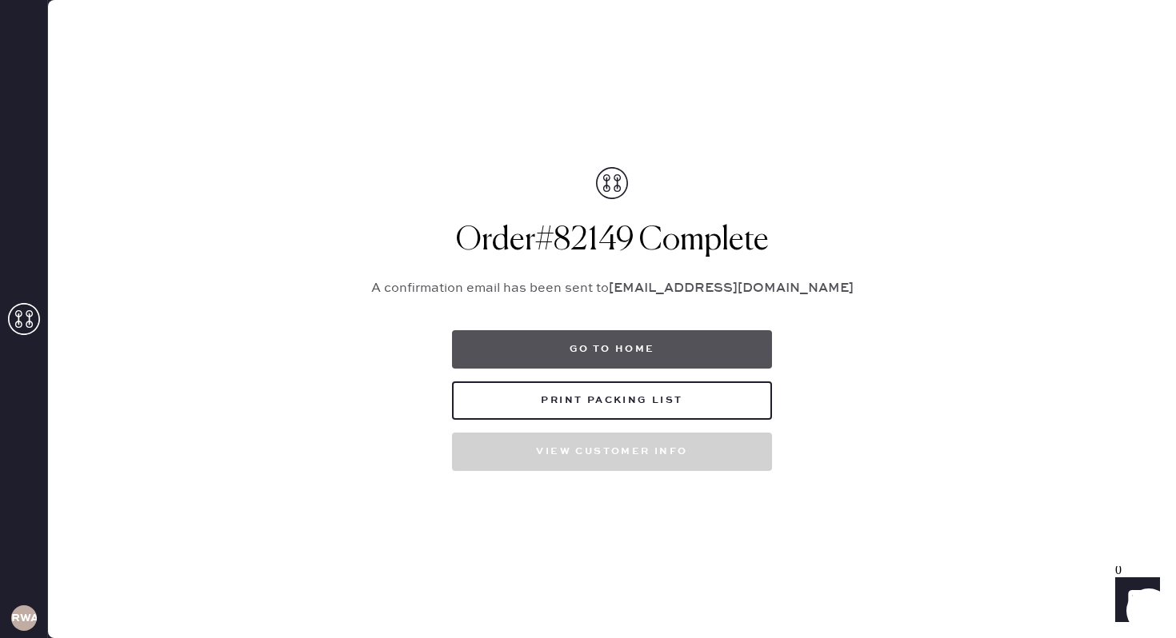
click at [671, 355] on button "Go to home" at bounding box center [612, 349] width 320 height 38
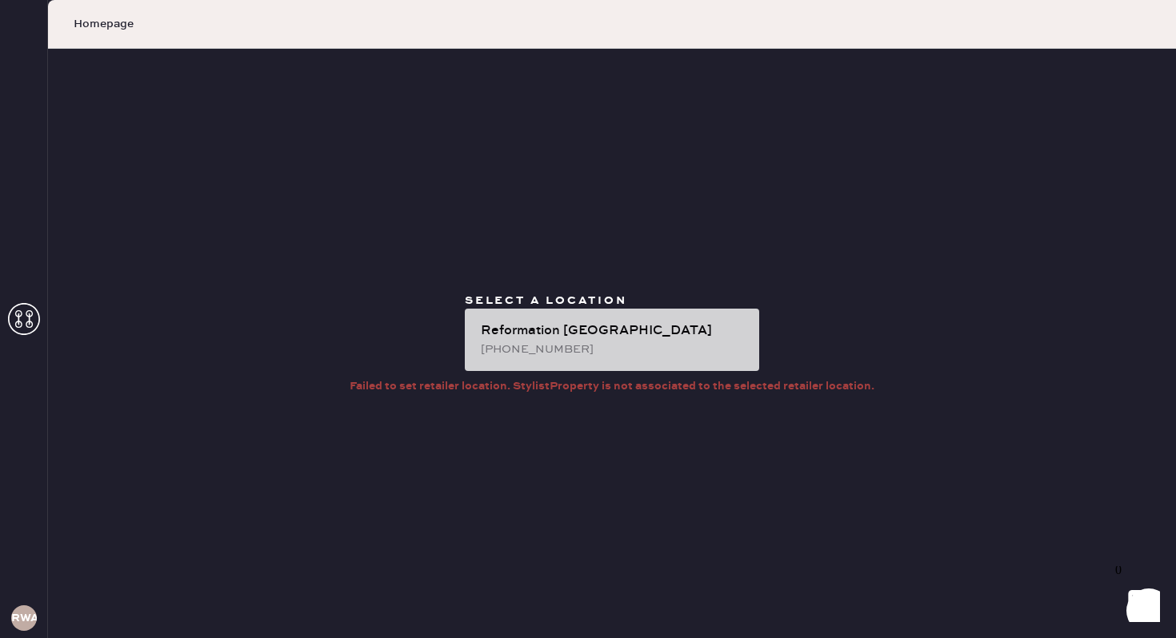
click at [552, 345] on div "[PHONE_NUMBER]" at bounding box center [614, 350] width 266 height 18
click at [587, 314] on div "Reformation [GEOGRAPHIC_DATA] [PHONE_NUMBER]" at bounding box center [612, 340] width 294 height 62
click at [610, 343] on div "[PHONE_NUMBER]" at bounding box center [614, 350] width 266 height 18
click at [662, 335] on div "Reformation [GEOGRAPHIC_DATA]" at bounding box center [614, 331] width 266 height 19
click at [736, 327] on div "Reformation [GEOGRAPHIC_DATA]" at bounding box center [614, 331] width 266 height 19
